Goal: Transaction & Acquisition: Purchase product/service

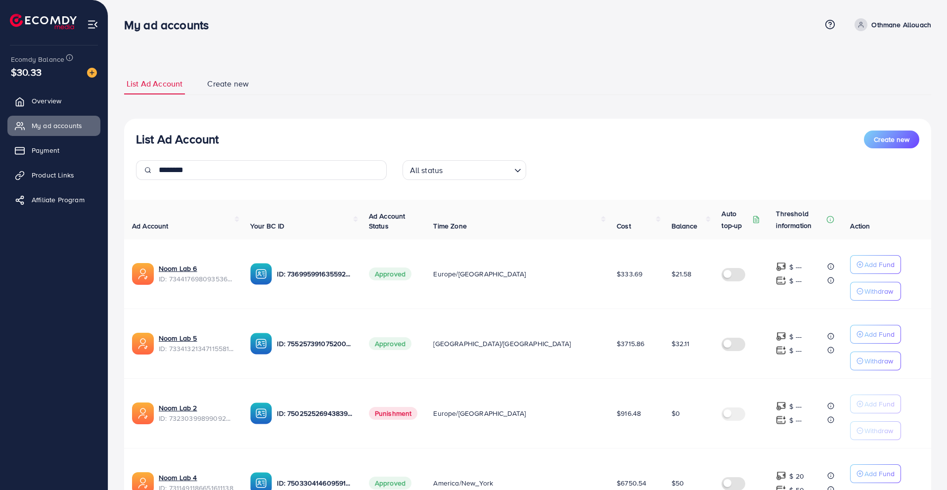
scroll to position [163, 0]
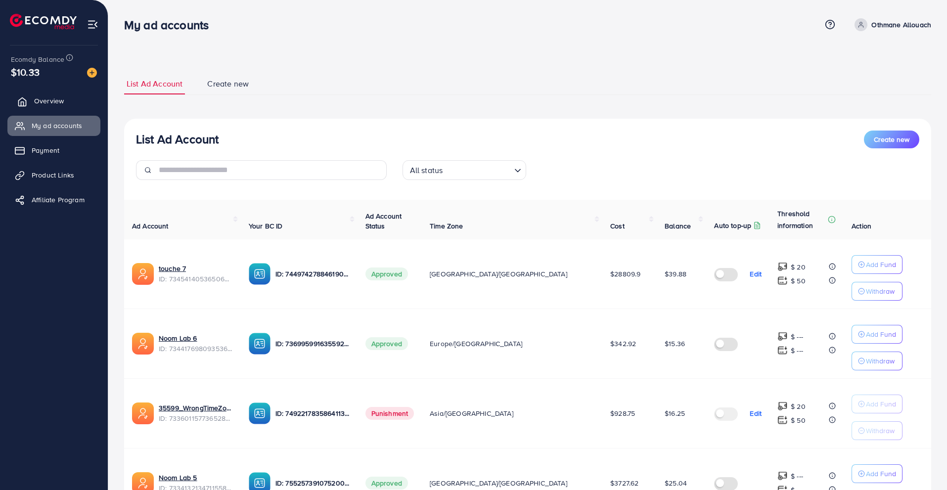
click at [79, 95] on link "Overview" at bounding box center [53, 101] width 93 height 20
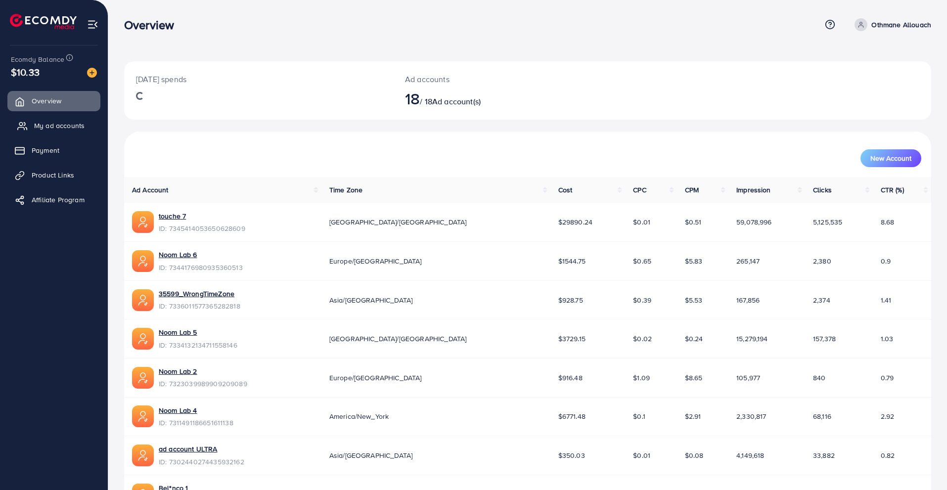
click at [92, 123] on link "My ad accounts" at bounding box center [53, 126] width 93 height 20
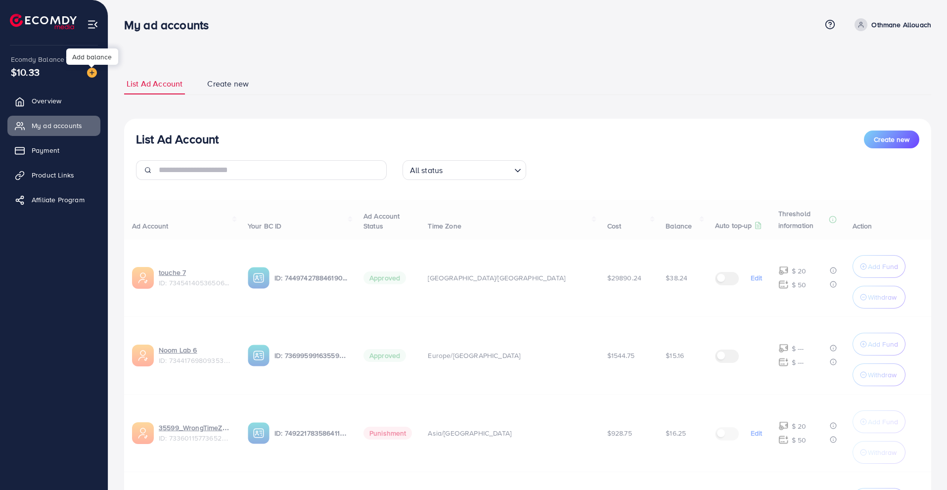
click at [88, 75] on img at bounding box center [92, 73] width 10 height 10
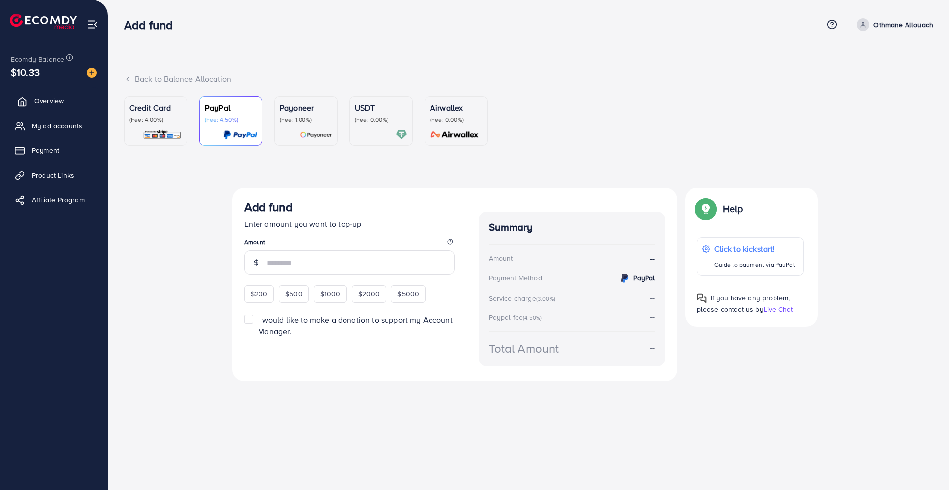
click at [66, 102] on link "Overview" at bounding box center [53, 101] width 93 height 20
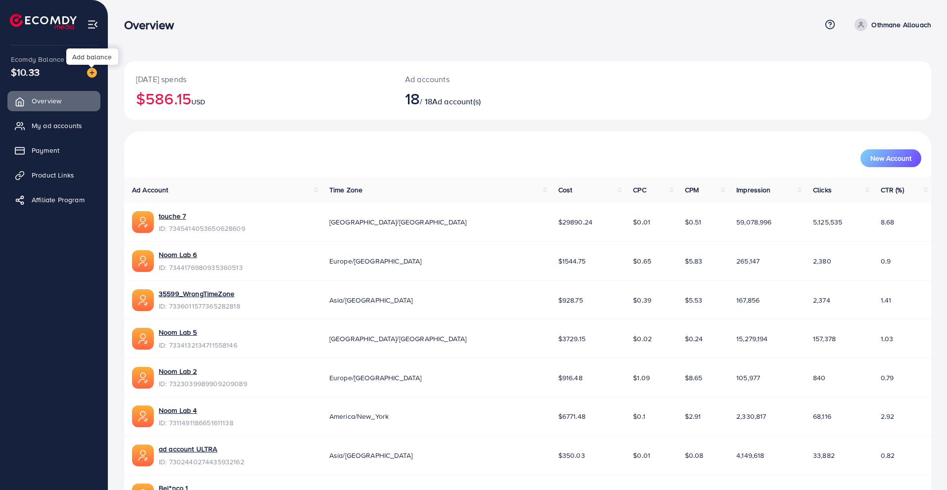
click at [90, 70] on img at bounding box center [92, 73] width 10 height 10
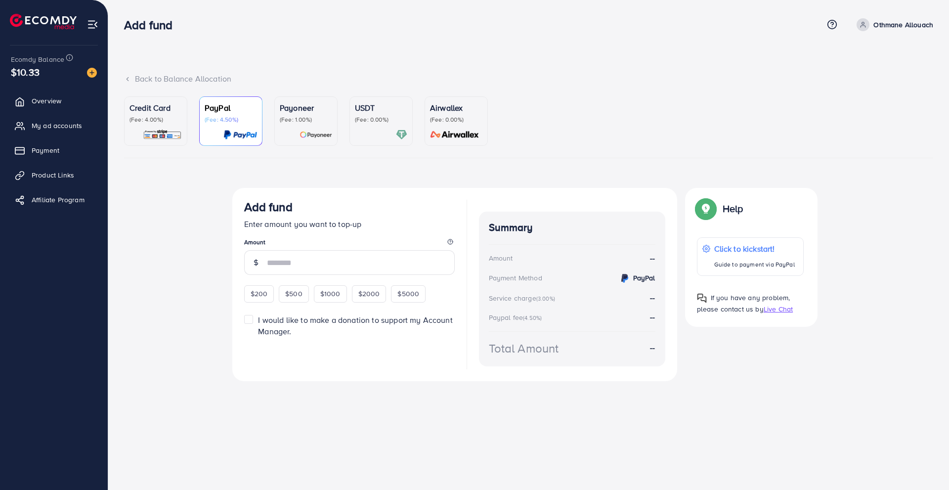
click at [360, 114] on div "USDT (Fee: 0.00%)" at bounding box center [381, 113] width 52 height 22
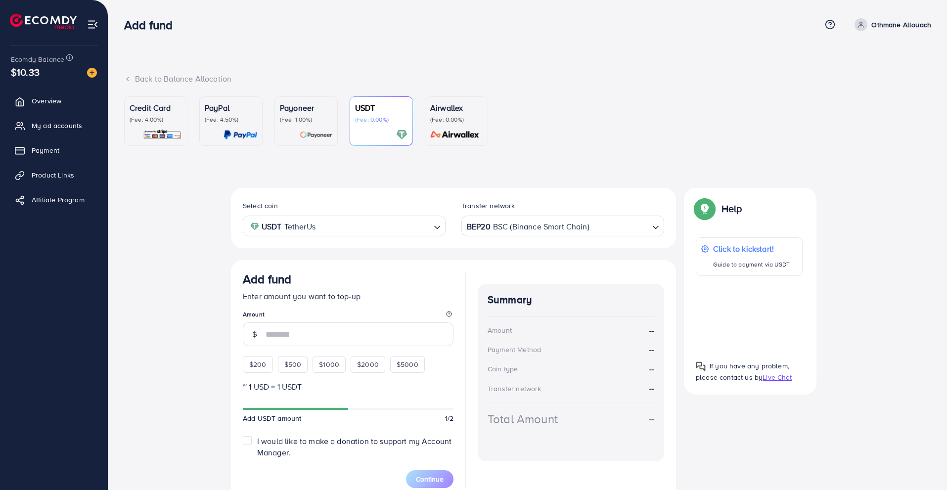
click at [469, 228] on div "BEP20 BSC (Binance Smart Chain)" at bounding box center [557, 225] width 184 height 17
click at [472, 345] on div "Select coin USDT TetherUs Loading... Transfer network TRC20 TRX (Tron) Loading.…" at bounding box center [453, 344] width 445 height 312
click at [321, 334] on input "number" at bounding box center [359, 334] width 188 height 24
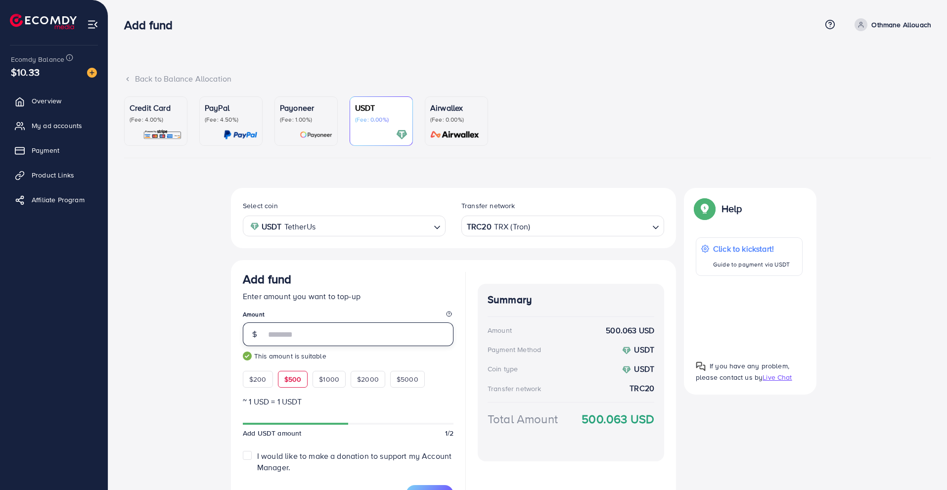
scroll to position [60, 0]
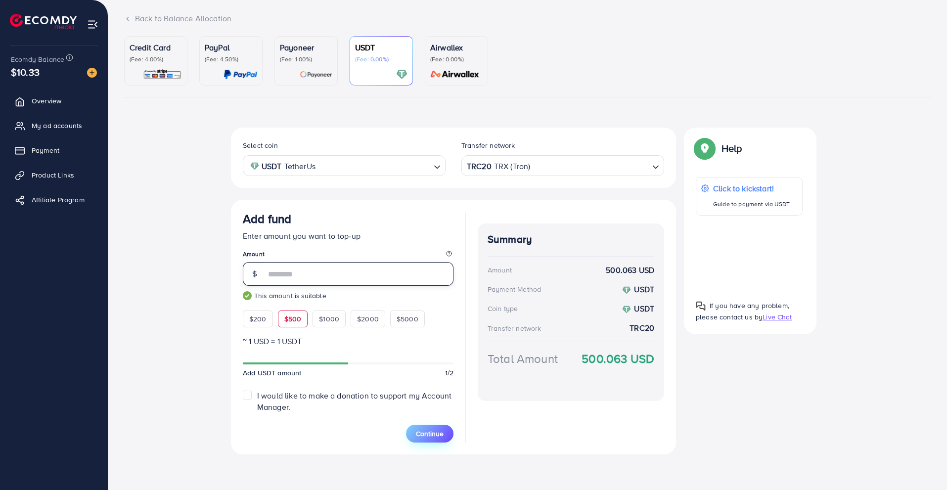
type input "***"
click at [413, 432] on button "Continue" at bounding box center [429, 434] width 47 height 18
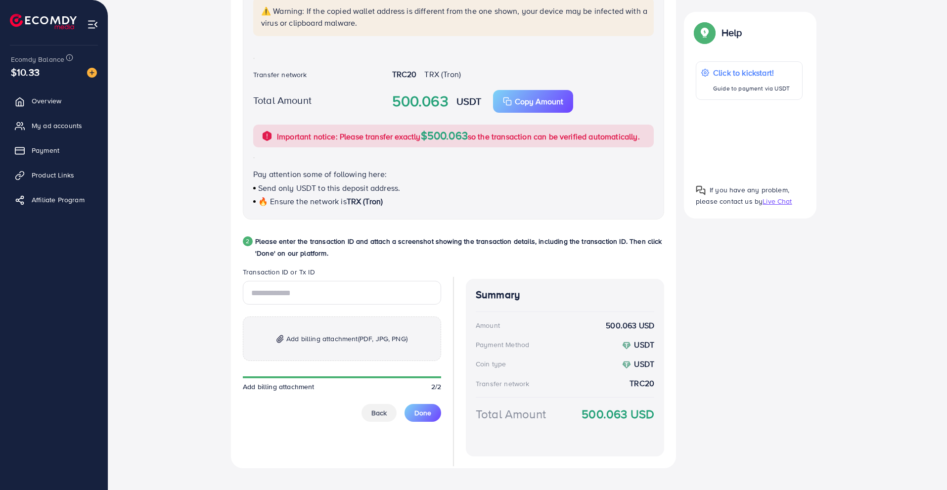
scroll to position [309, 0]
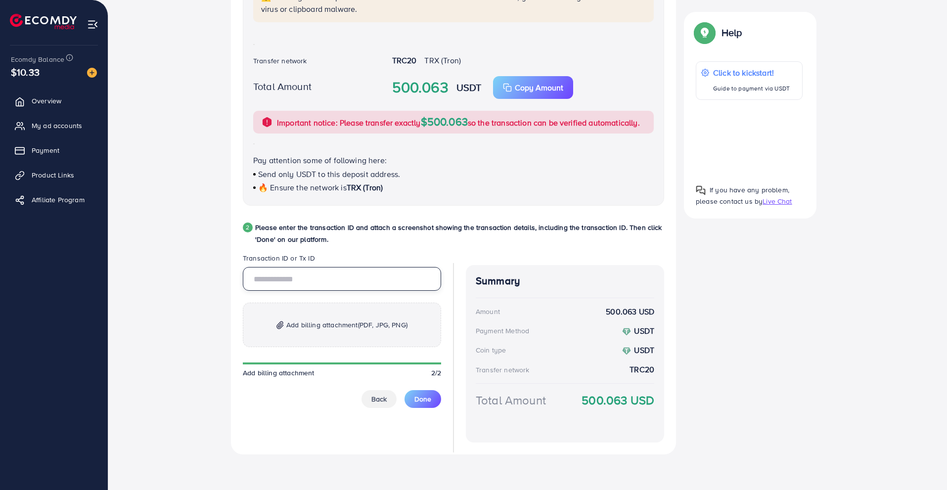
click at [318, 281] on input "text" at bounding box center [342, 279] width 198 height 24
paste input "**********"
type input "**********"
click at [317, 325] on span "Add billing attachment (PDF, JPG, PNG)" at bounding box center [346, 325] width 121 height 12
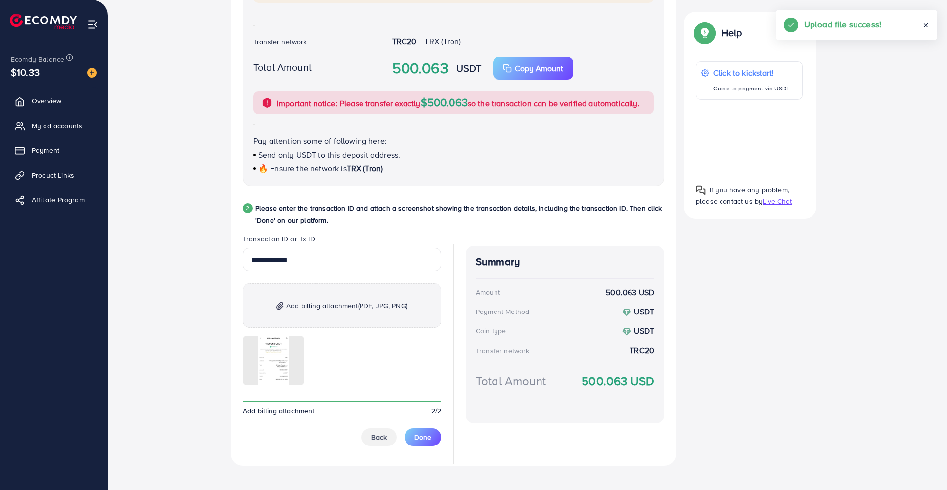
scroll to position [330, 0]
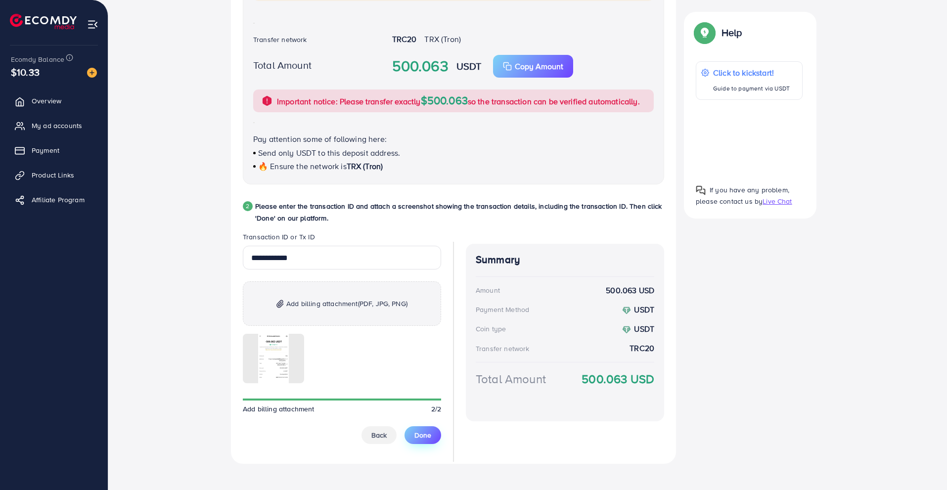
click at [414, 435] on button "Done" at bounding box center [422, 435] width 37 height 18
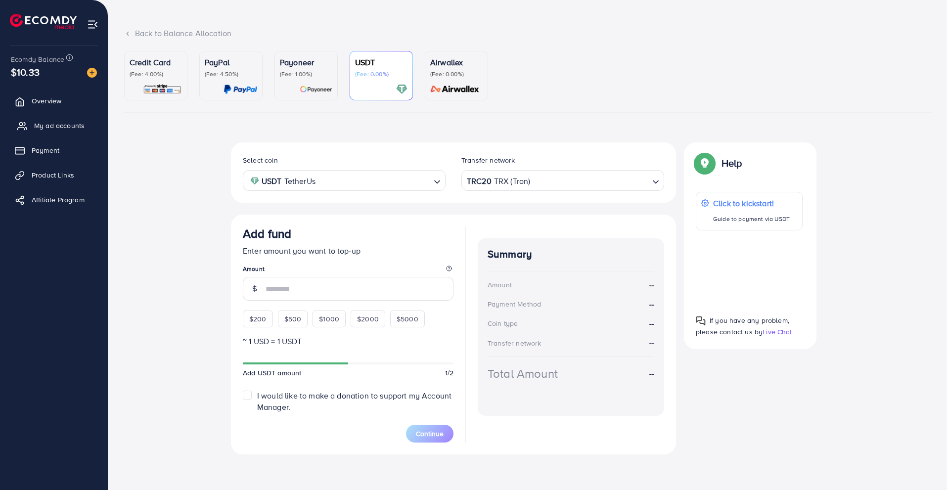
scroll to position [47, 0]
click at [92, 124] on link "My ad accounts" at bounding box center [53, 126] width 93 height 20
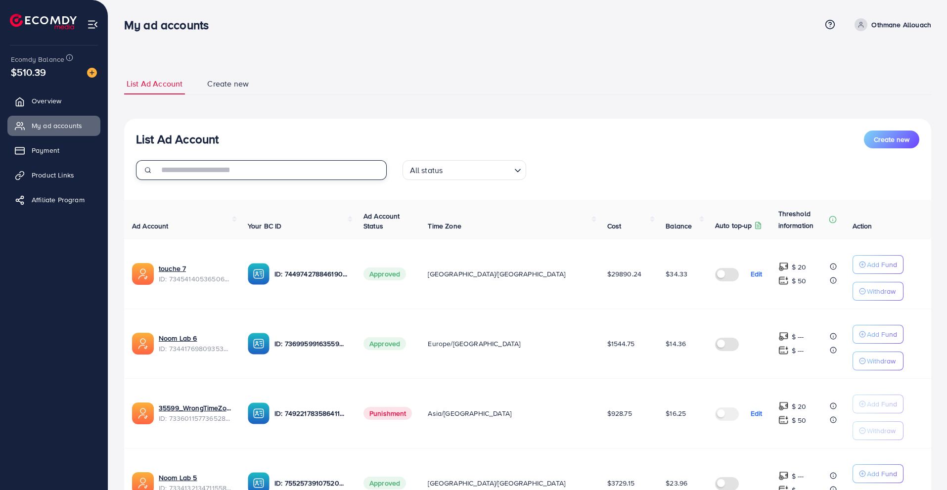
click at [304, 172] on input "text" at bounding box center [273, 170] width 228 height 20
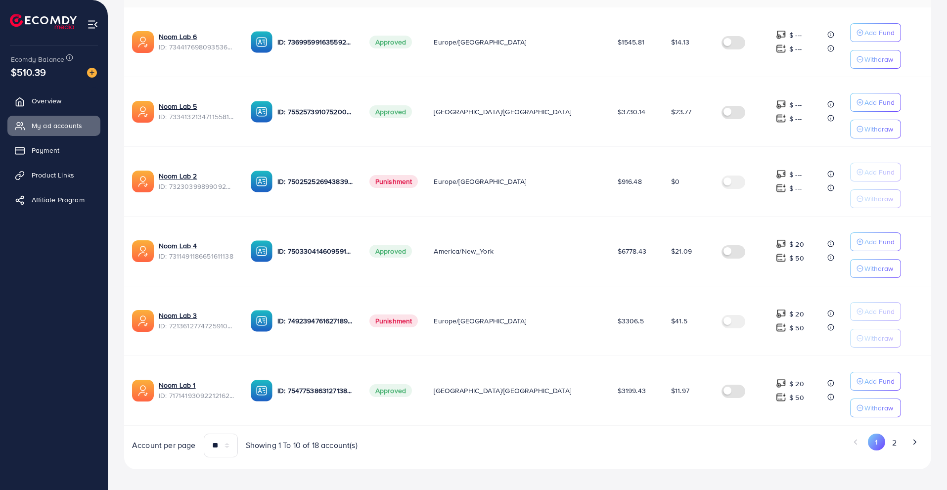
scroll to position [239, 0]
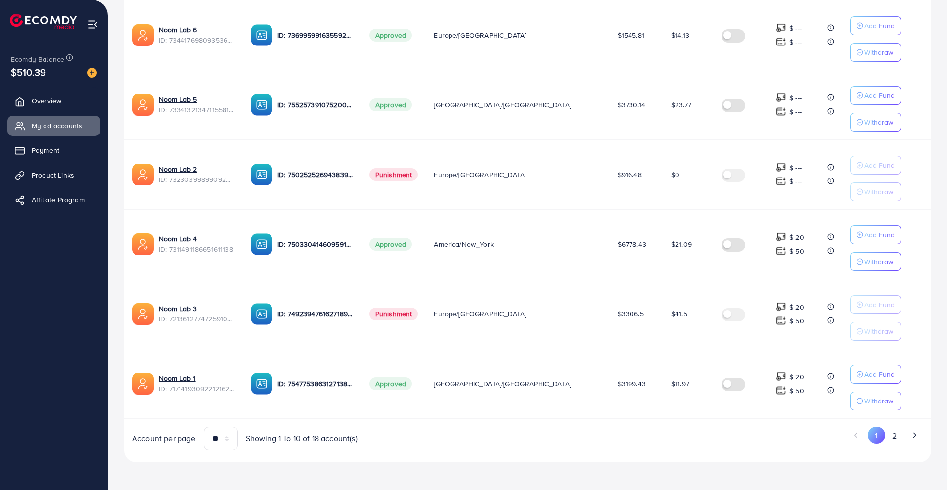
type input "********"
